Goal: Transaction & Acquisition: Purchase product/service

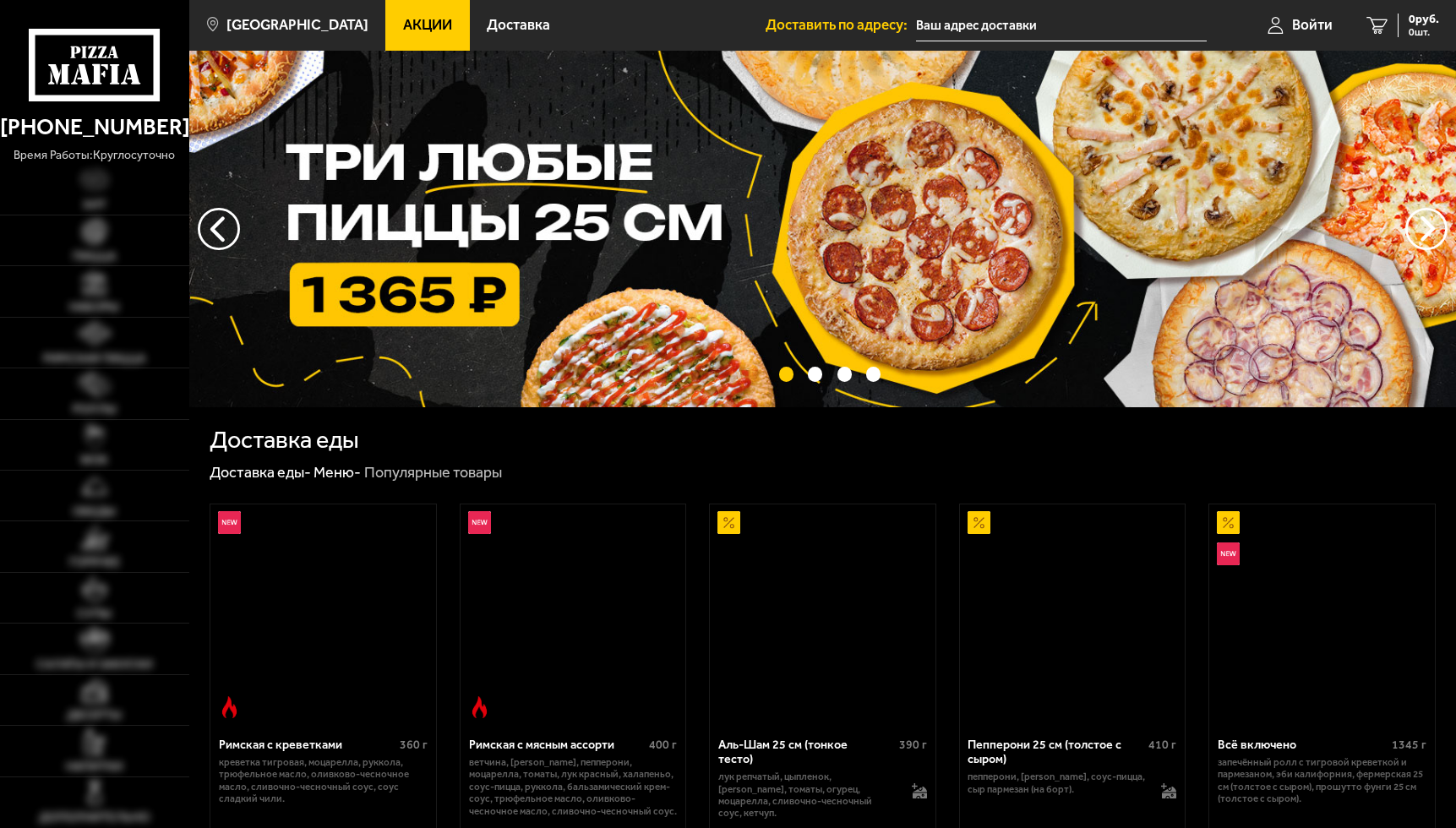
type input "[STREET_ADDRESS]"
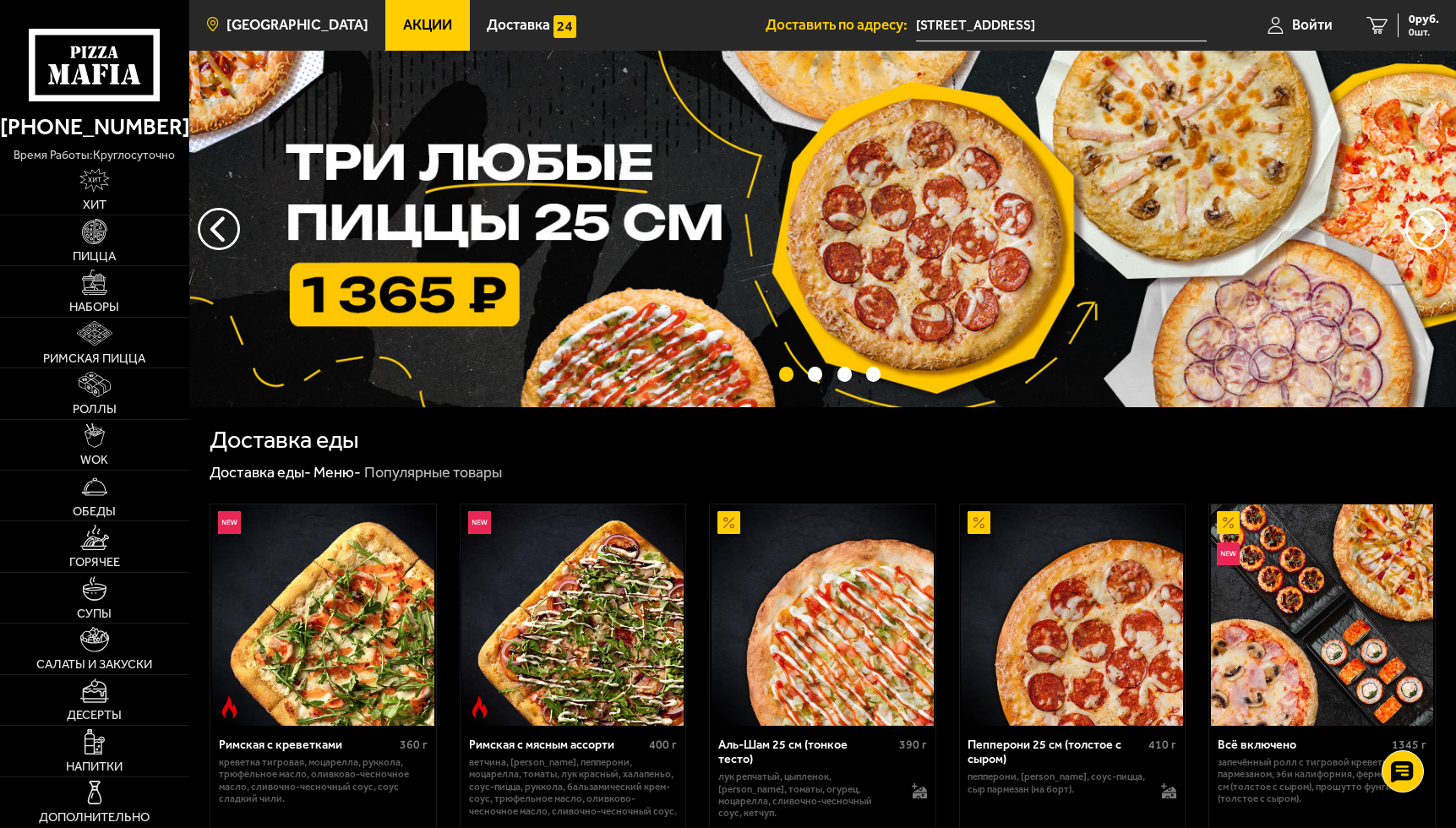
click at [283, 30] on span "[GEOGRAPHIC_DATA]" at bounding box center [297, 25] width 142 height 14
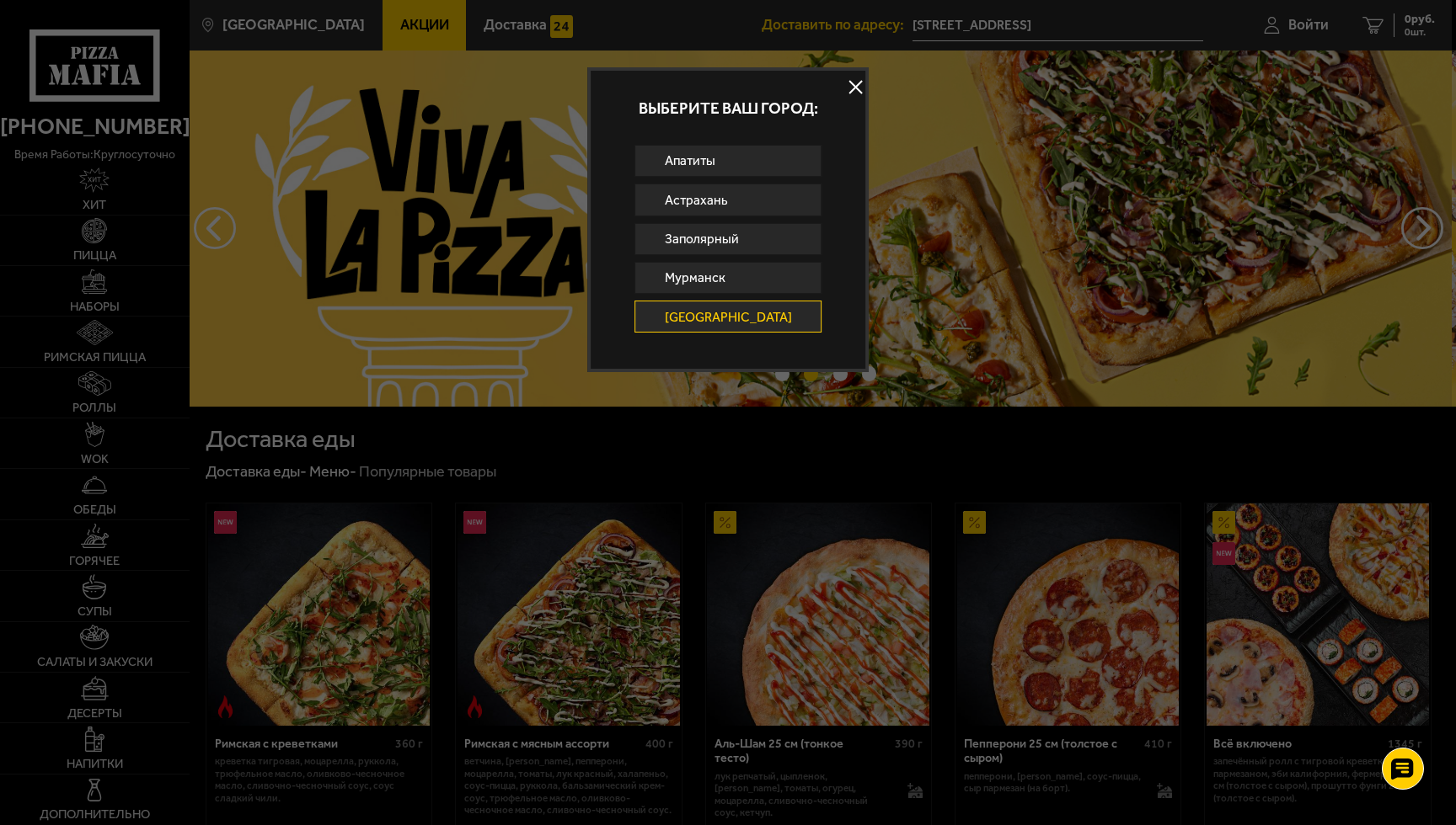
click at [846, 87] on button at bounding box center [855, 88] width 25 height 25
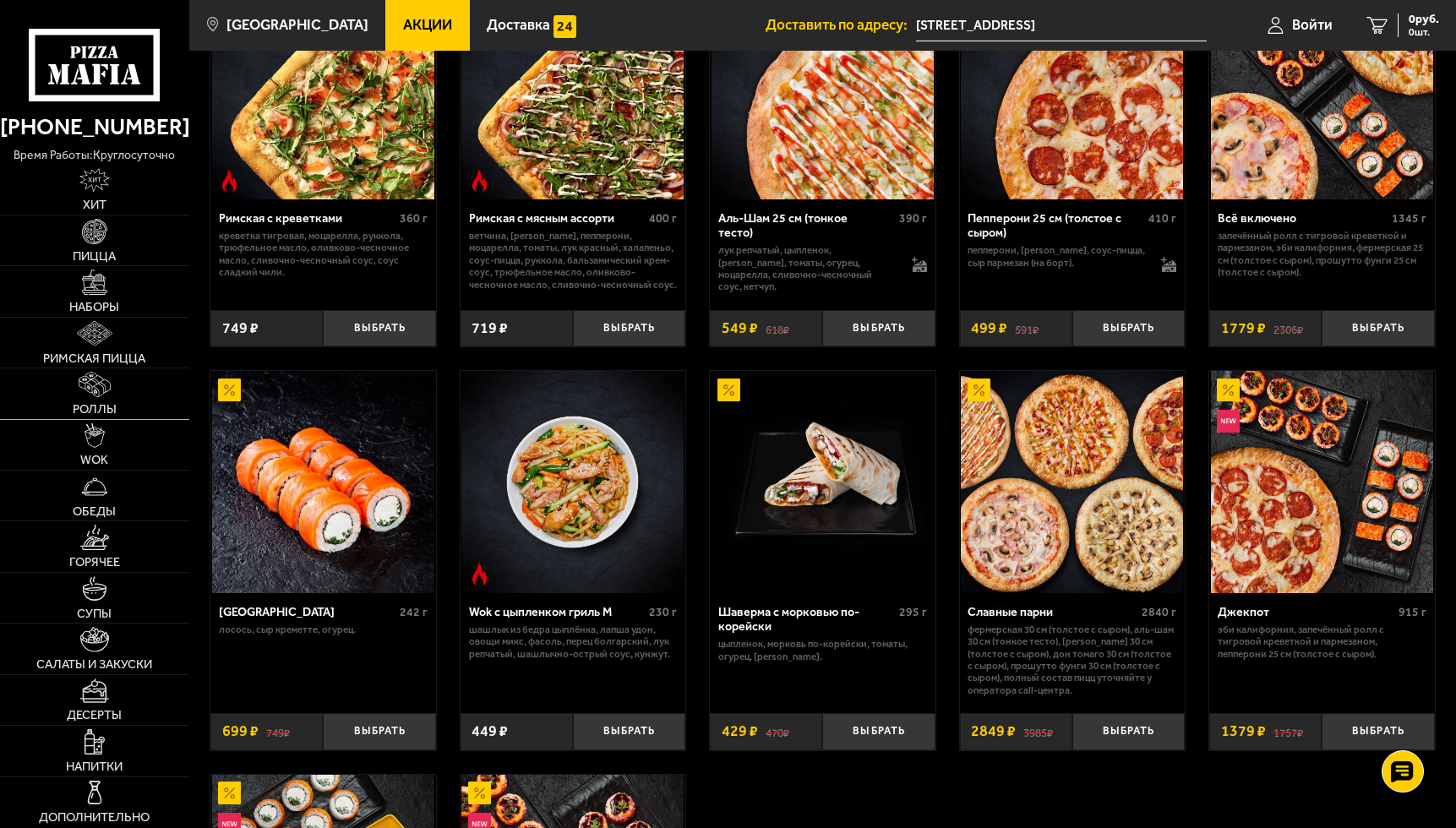
scroll to position [560, 0]
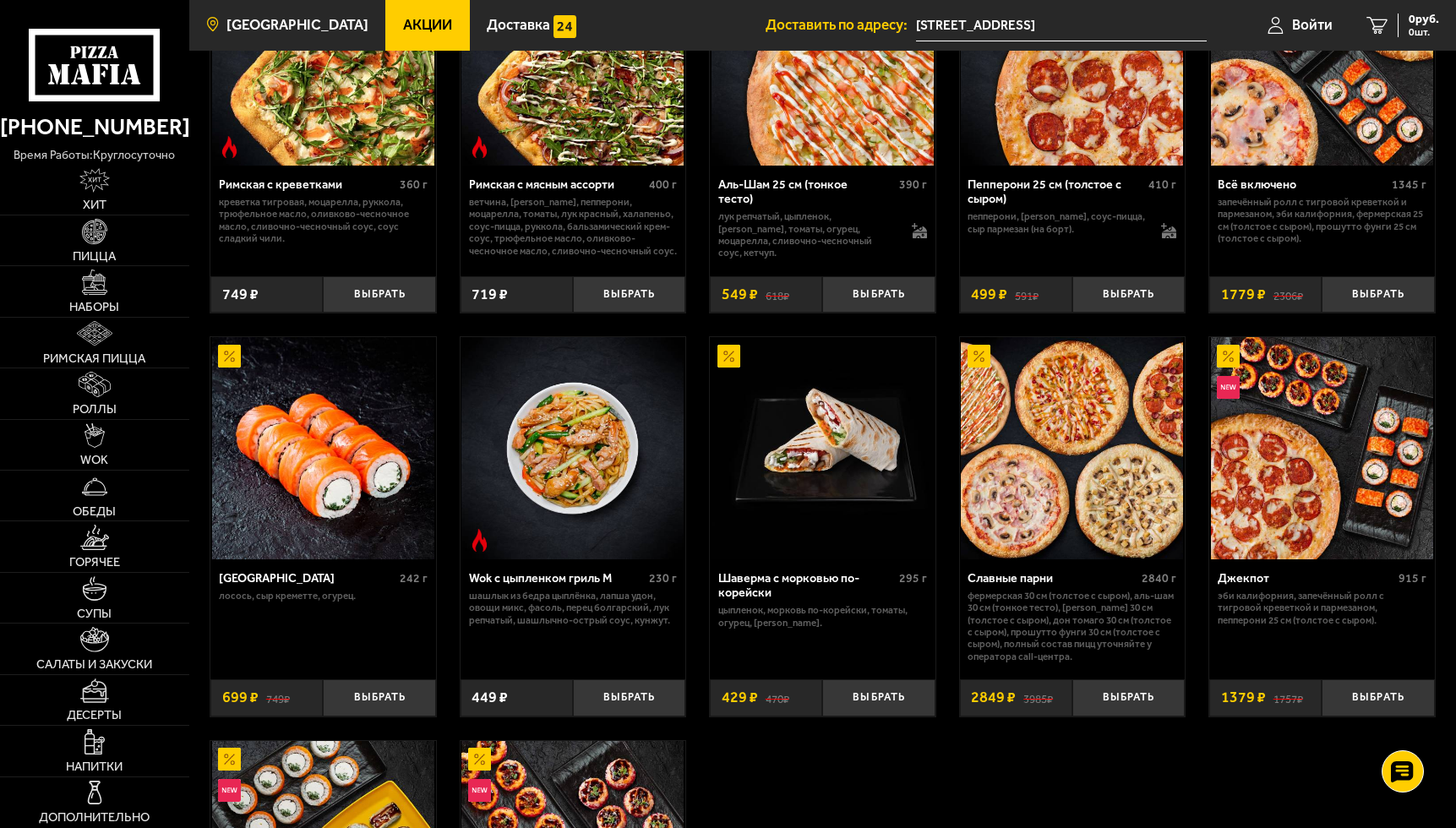
click at [272, 19] on span "[GEOGRAPHIC_DATA]" at bounding box center [297, 25] width 142 height 14
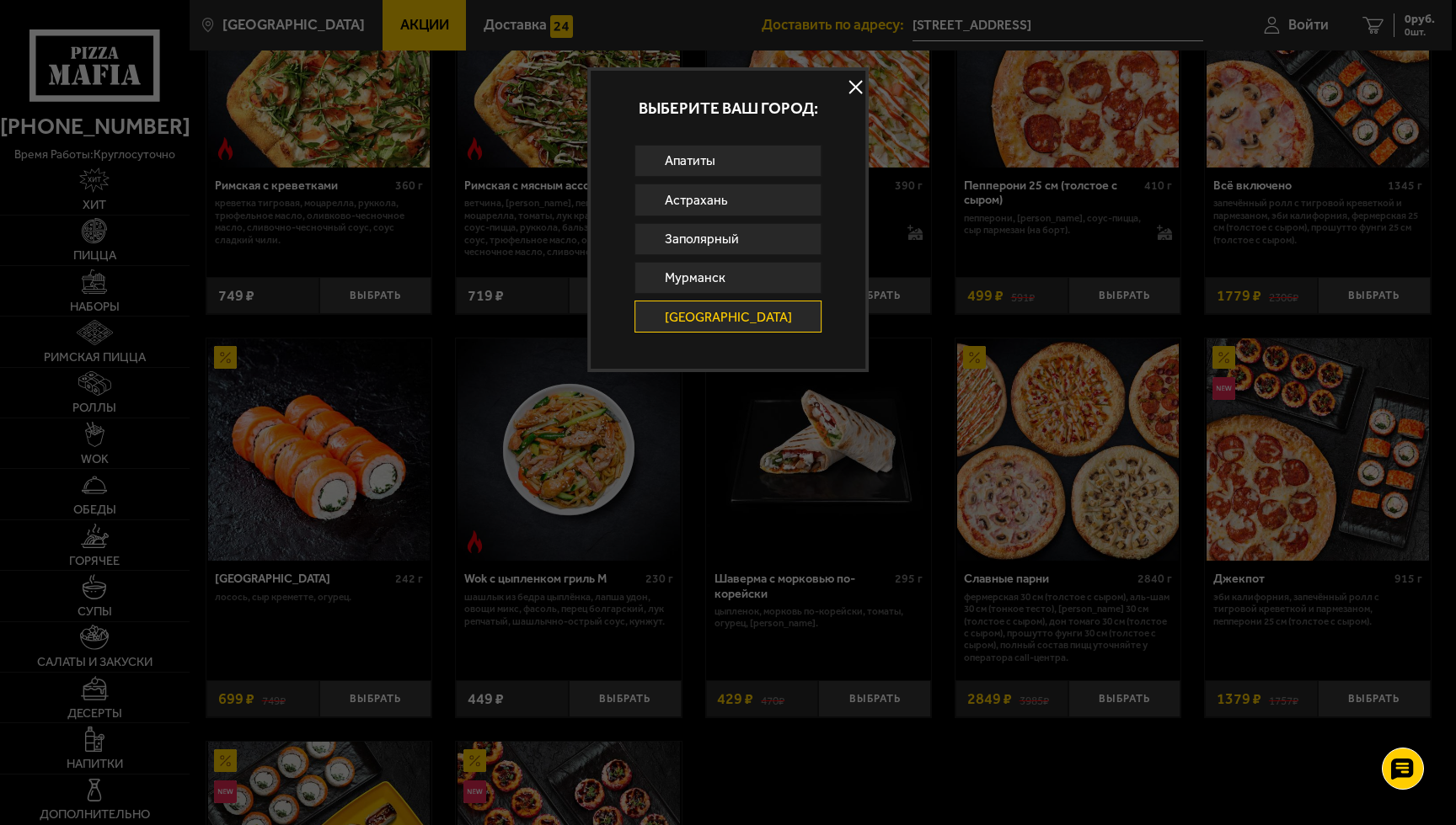
click at [447, 49] on div at bounding box center [728, 412] width 1456 height 825
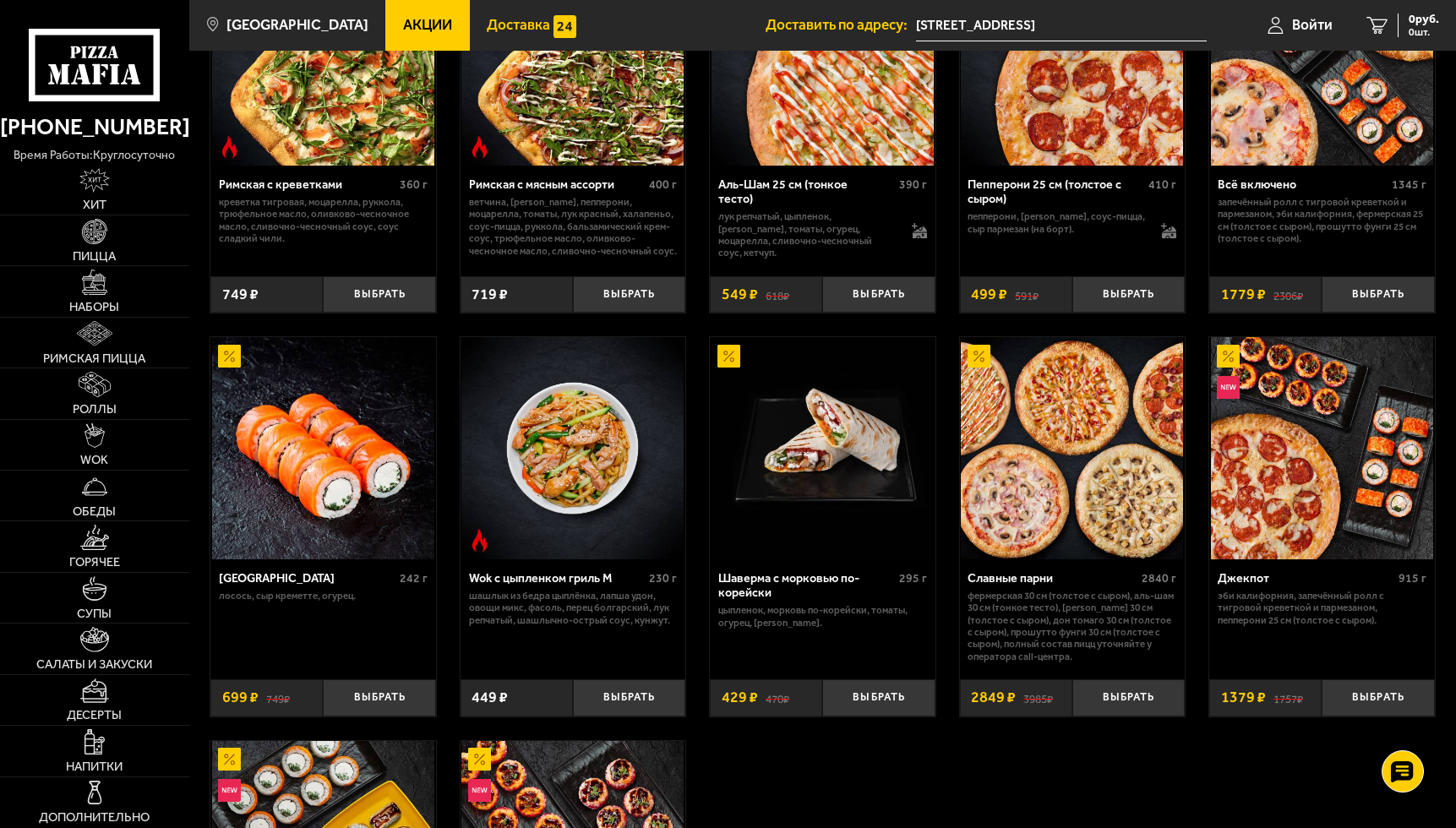
click at [478, 39] on link "Доставка" at bounding box center [532, 26] width 124 height 51
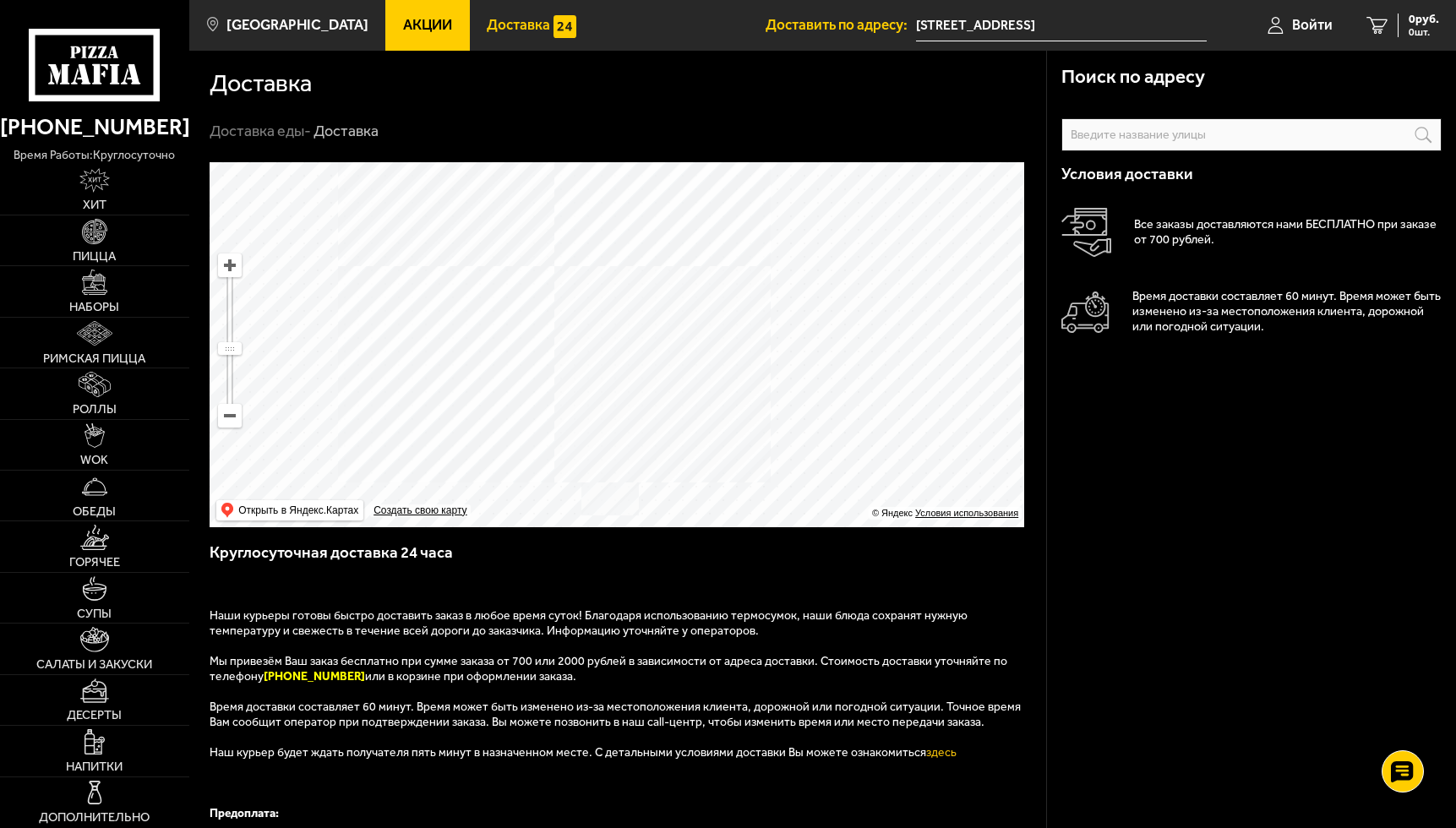
drag, startPoint x: 652, startPoint y: 243, endPoint x: 653, endPoint y: 290, distance: 47.0
click at [653, 290] on ymaps at bounding box center [617, 345] width 815 height 365
click at [1047, 13] on input "[STREET_ADDRESS]" at bounding box center [1061, 26] width 291 height 31
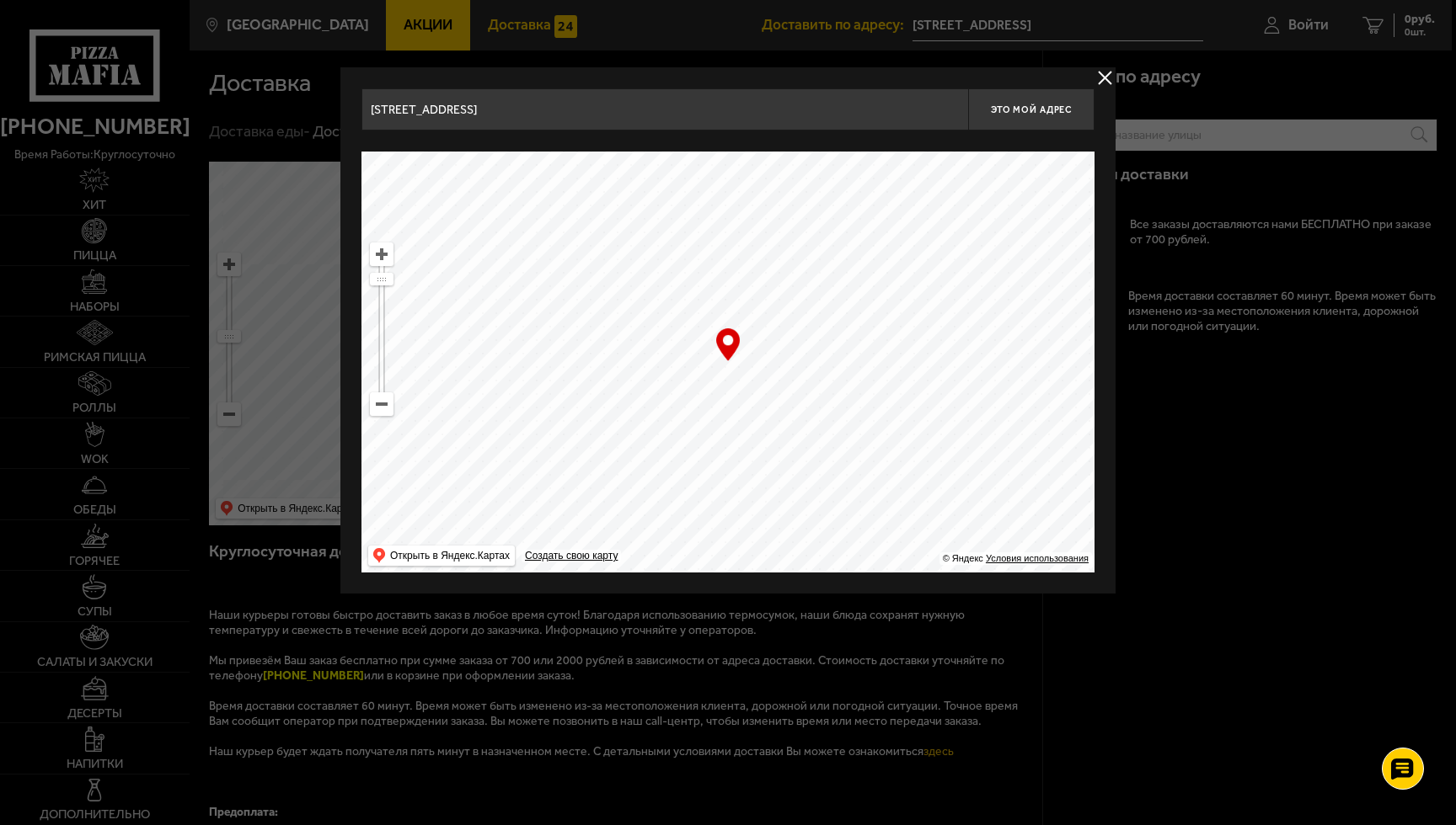
click at [879, 114] on input "[STREET_ADDRESS]" at bounding box center [664, 109] width 606 height 42
type input "j"
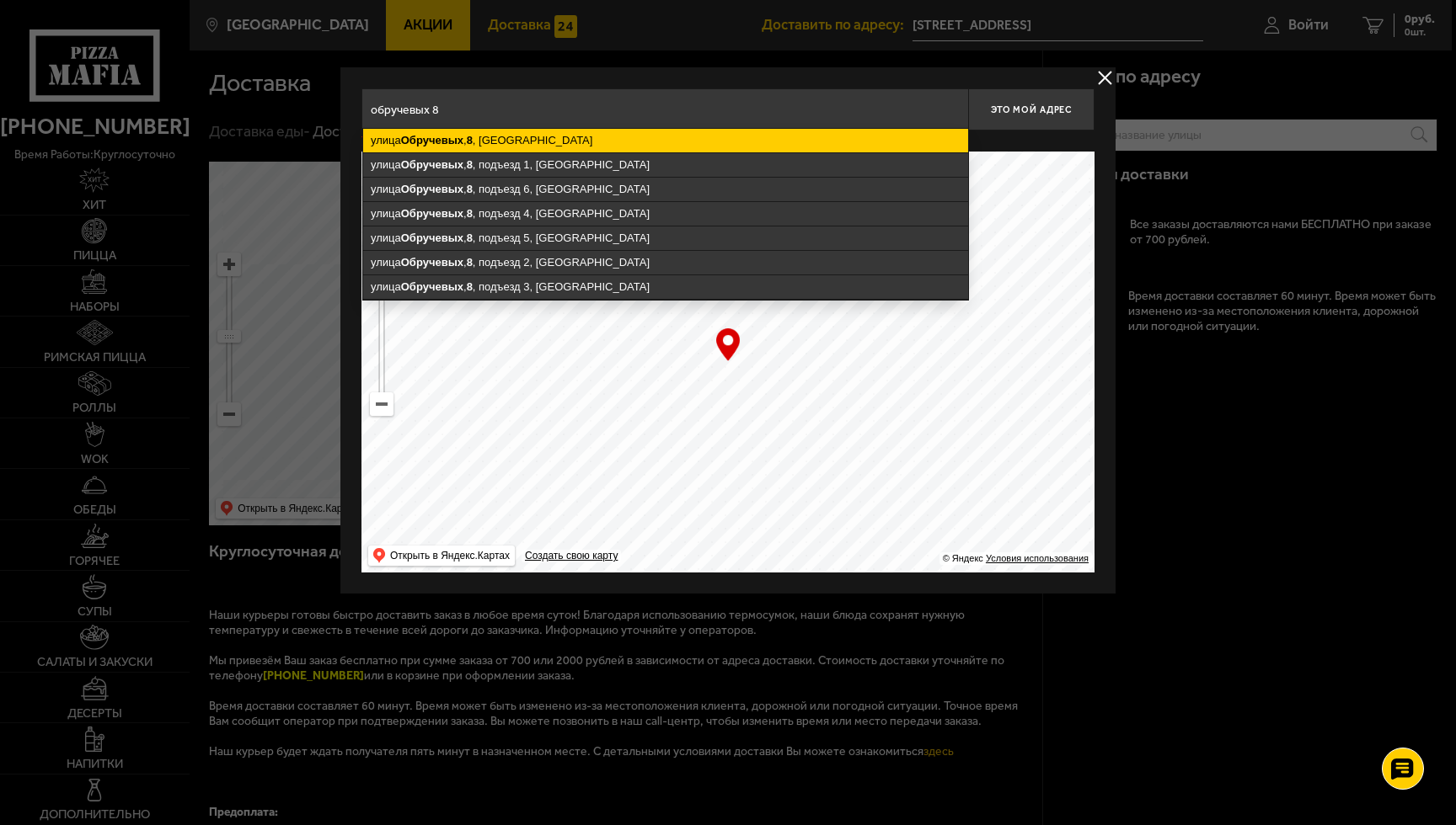
click at [754, 139] on ymaps "[STREET_ADDRESS]" at bounding box center [665, 140] width 604 height 24
type input "[STREET_ADDRESS]"
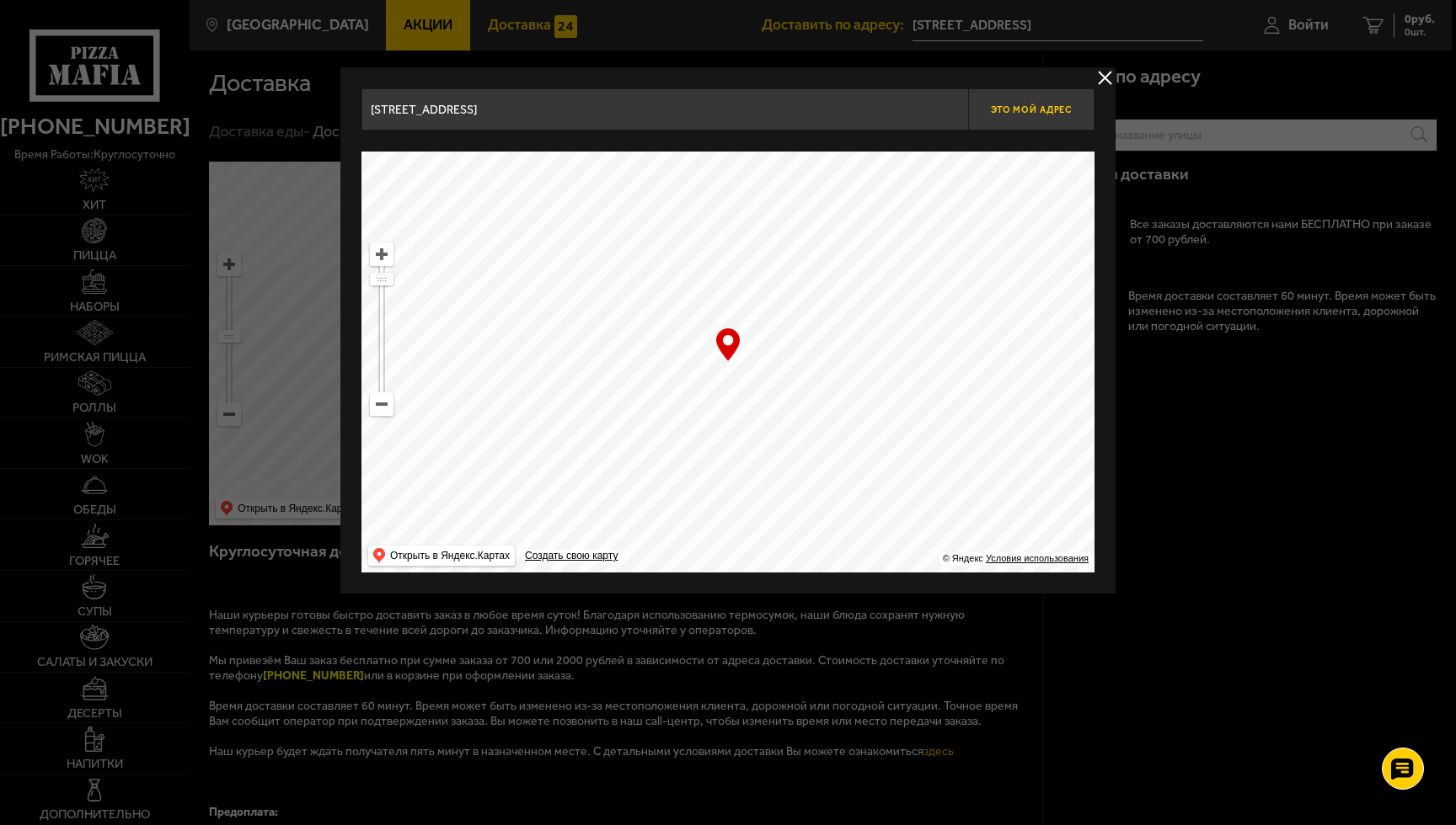
click at [1039, 117] on button "Это мой адрес" at bounding box center [1031, 109] width 126 height 42
click at [379, 395] on ymaps at bounding box center [381, 404] width 22 height 22
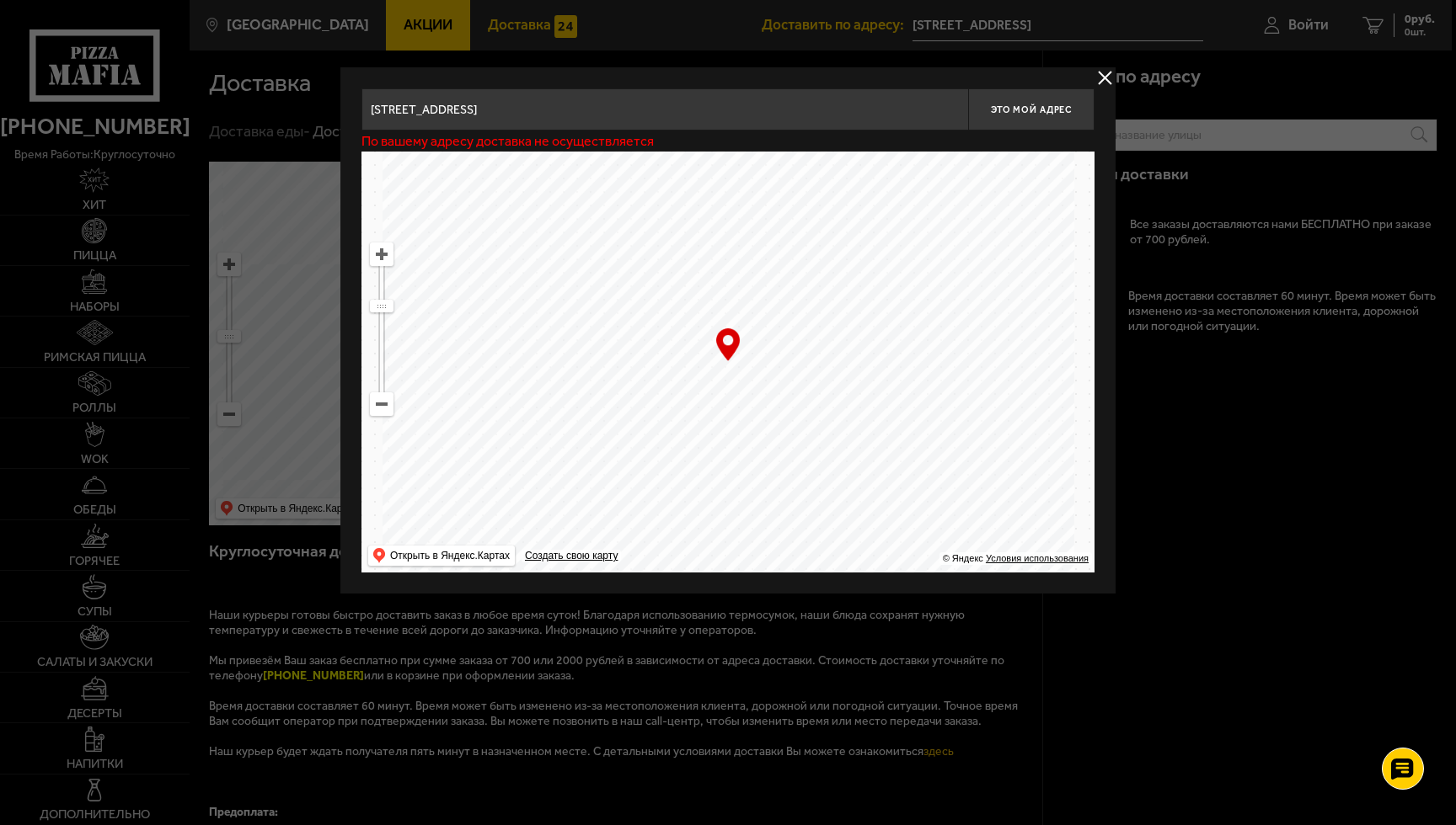
click at [379, 395] on ymaps at bounding box center [381, 404] width 22 height 22
click at [652, 472] on ymaps at bounding box center [727, 362] width 733 height 421
drag, startPoint x: 732, startPoint y: 351, endPoint x: 714, endPoint y: 389, distance: 42.0
click at [714, 387] on div "… © Яндекс Условия использования Открыть в Яндекс.Картах Создать свою карту" at bounding box center [727, 362] width 733 height 421
click at [620, 485] on ymaps at bounding box center [727, 362] width 733 height 421
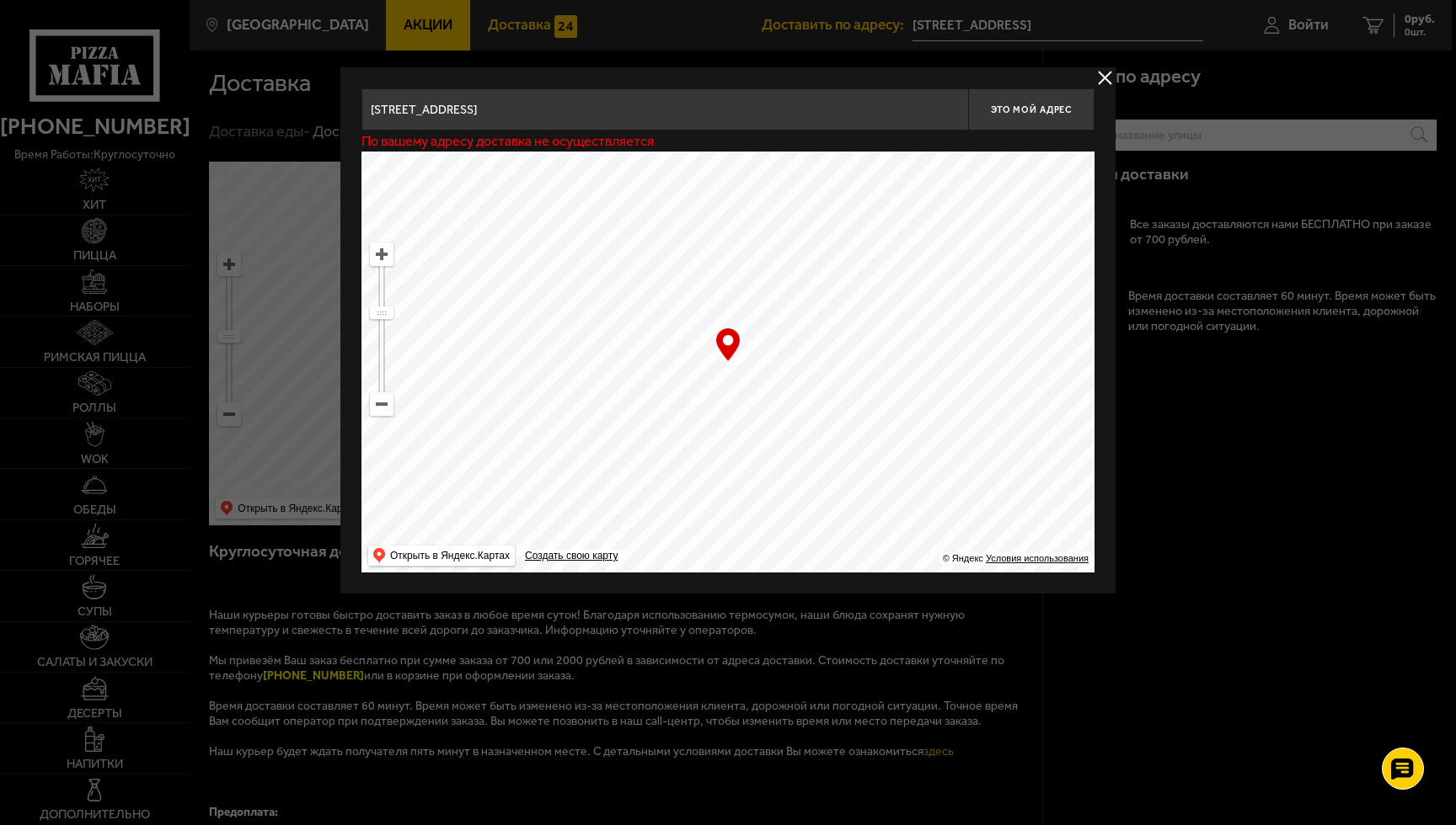
click at [708, 117] on input "[STREET_ADDRESS]" at bounding box center [664, 109] width 606 height 42
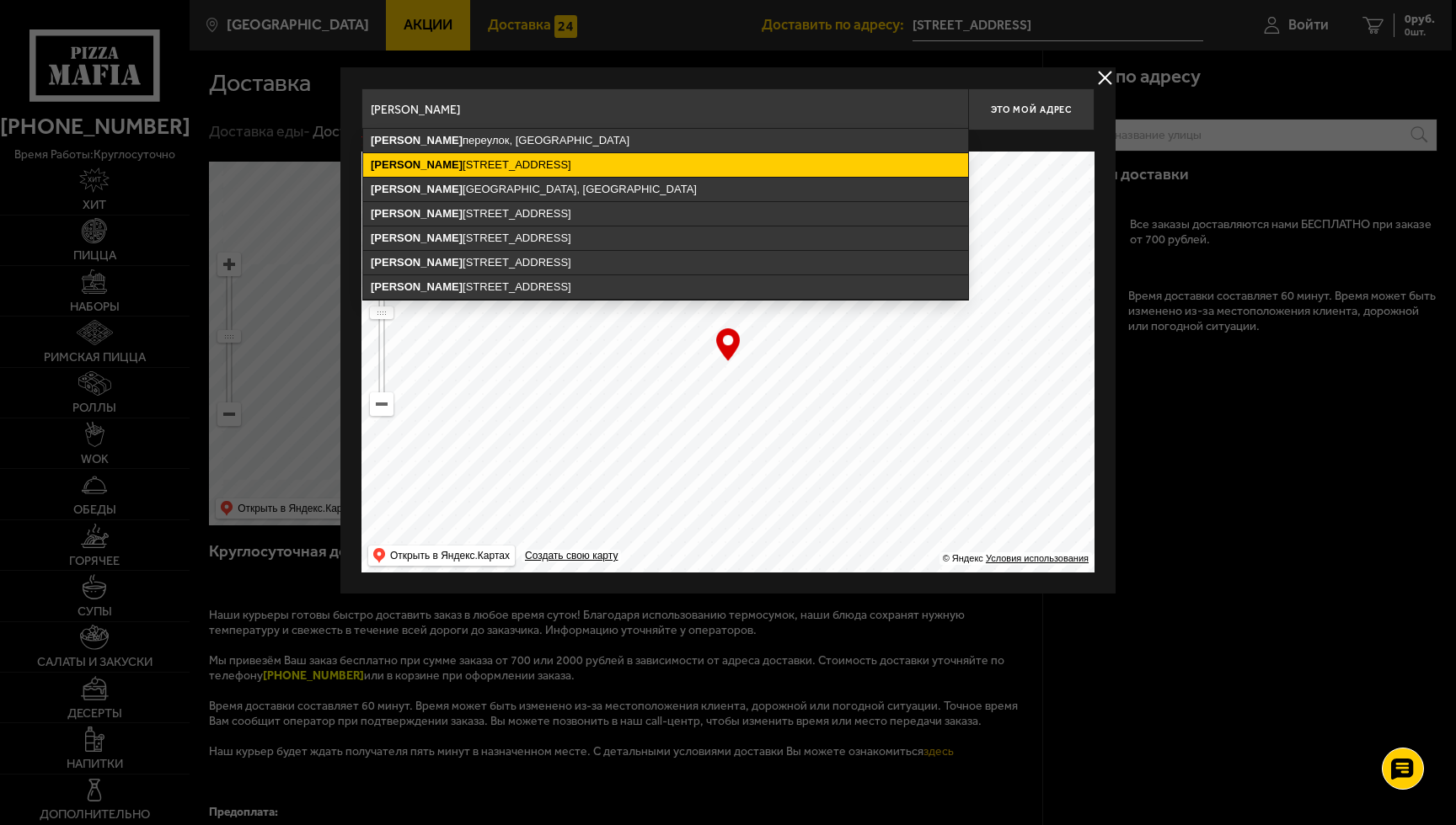
click at [568, 161] on ymaps "[PERSON_NAME][STREET_ADDRESS]" at bounding box center [665, 165] width 604 height 24
type input "[STREET_ADDRESS][PERSON_NAME]"
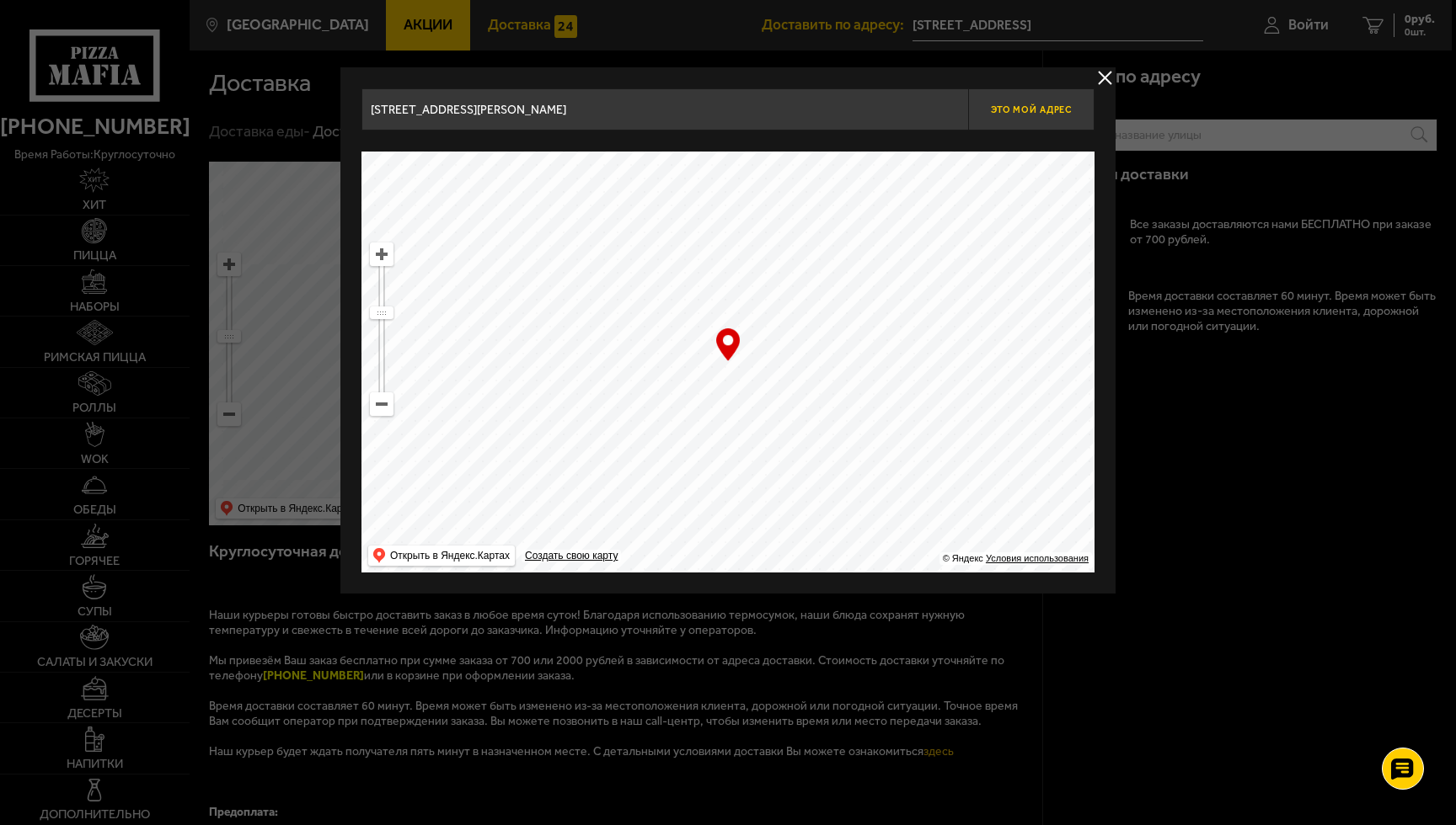
click at [1017, 110] on span "Это мой адрес" at bounding box center [1032, 110] width 81 height 11
type input "[PERSON_NAME][STREET_ADDRESS]"
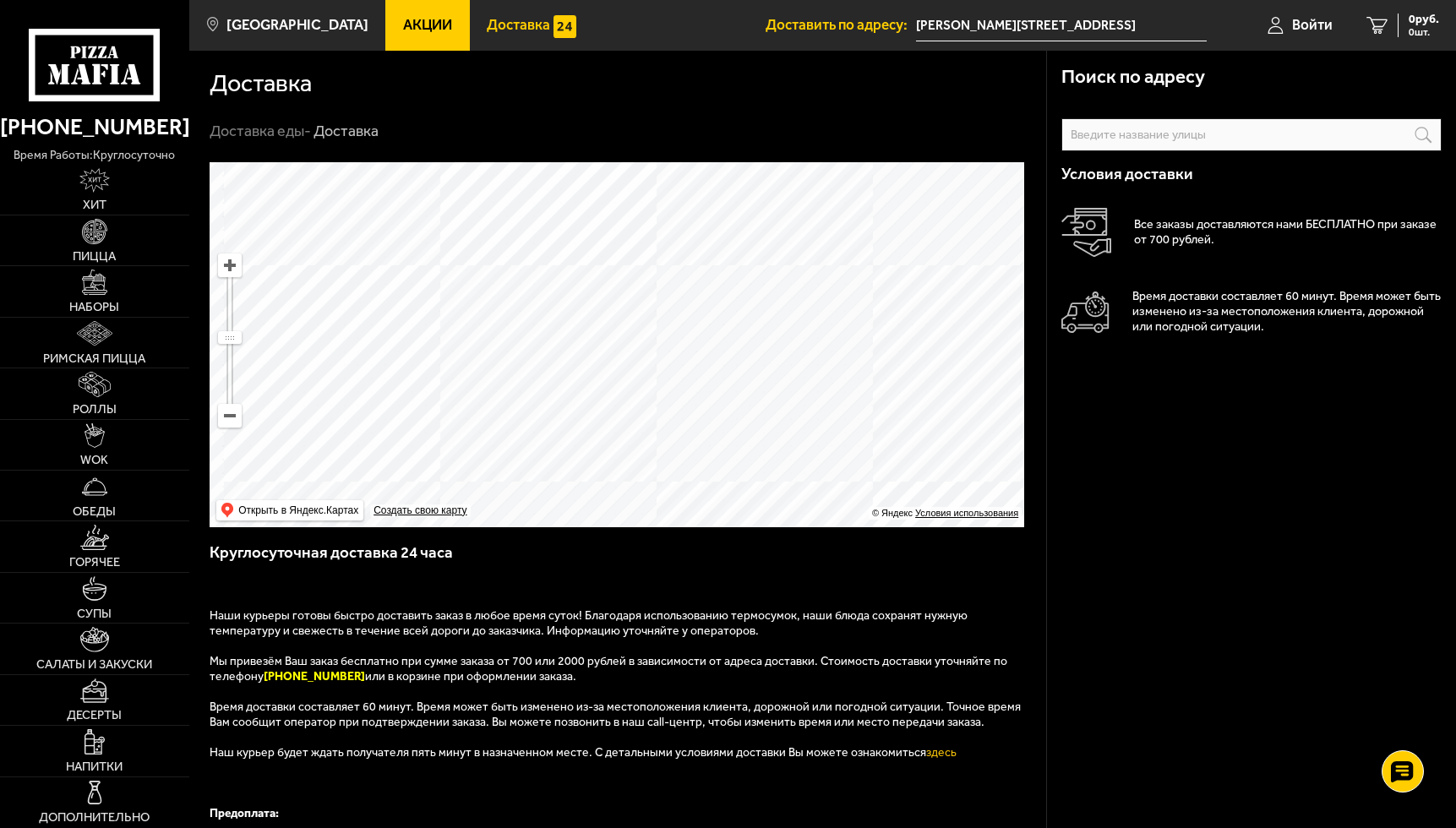
click at [0, 0] on input "text" at bounding box center [0, 0] width 0 height 0
drag, startPoint x: 598, startPoint y: 425, endPoint x: 681, endPoint y: 250, distance: 193.7
click at [681, 250] on ymaps at bounding box center [617, 345] width 815 height 365
